Goal: Information Seeking & Learning: Learn about a topic

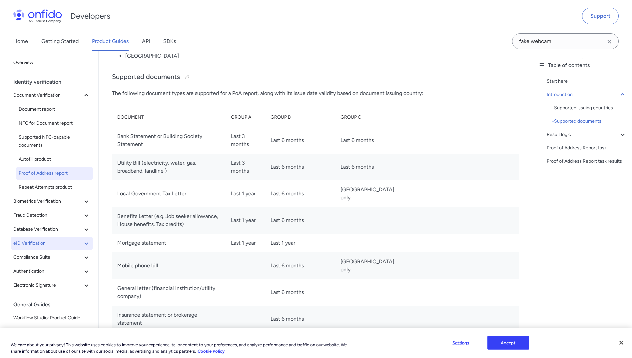
click at [43, 241] on span "eID Verification" at bounding box center [47, 243] width 69 height 8
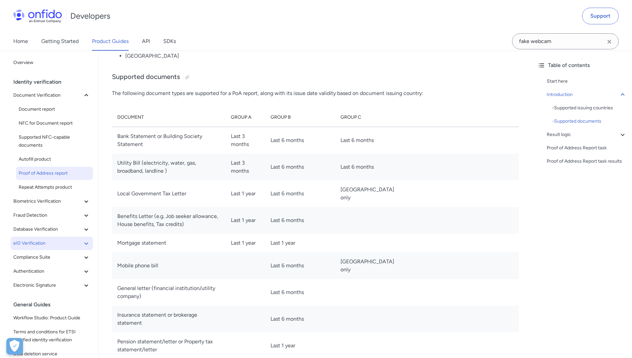
click at [82, 241] on icon at bounding box center [86, 243] width 8 height 8
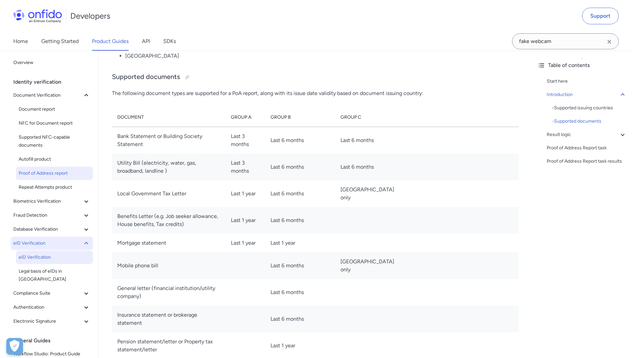
click at [47, 257] on span "eID Verification" at bounding box center [55, 257] width 72 height 8
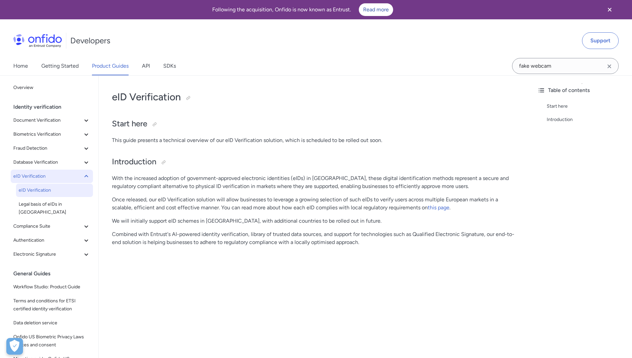
click at [68, 173] on span "eID Verification" at bounding box center [47, 176] width 69 height 8
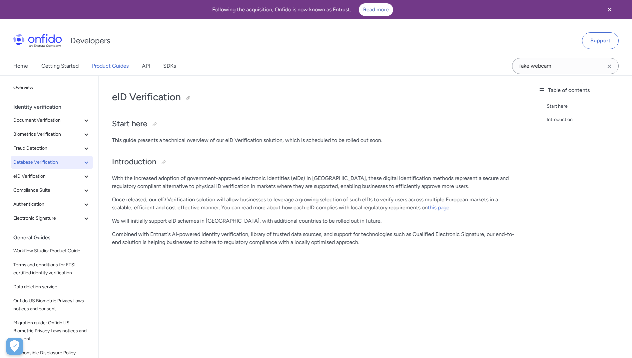
click at [64, 162] on span "Database Verification" at bounding box center [47, 162] width 69 height 8
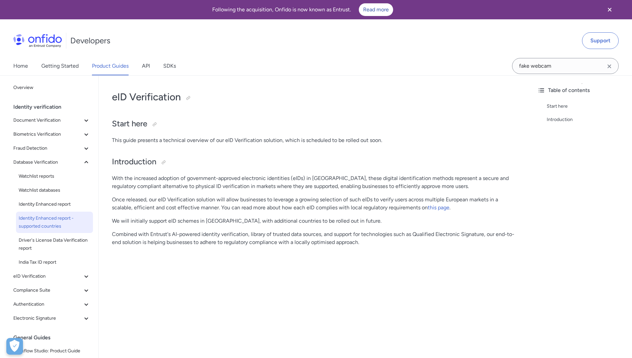
click at [55, 225] on span "Identity Enhanced report - supported countries" at bounding box center [55, 222] width 72 height 16
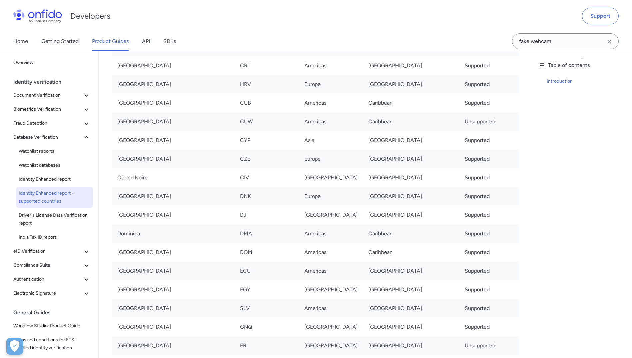
scroll to position [1132, 0]
